Goal: Task Accomplishment & Management: Manage account settings

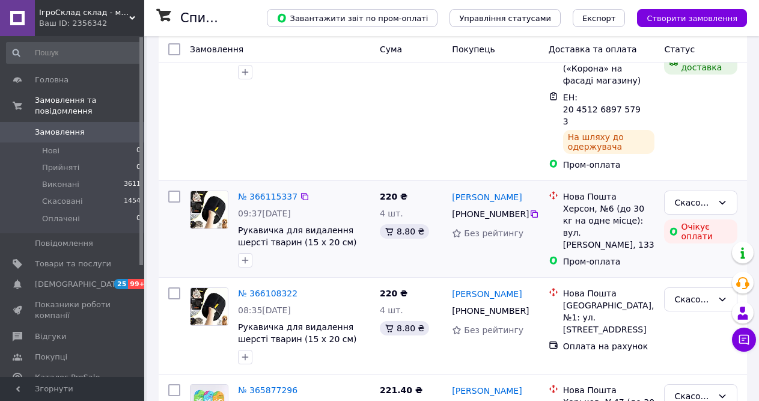
scroll to position [361, 0]
